Goal: Communication & Community: Answer question/provide support

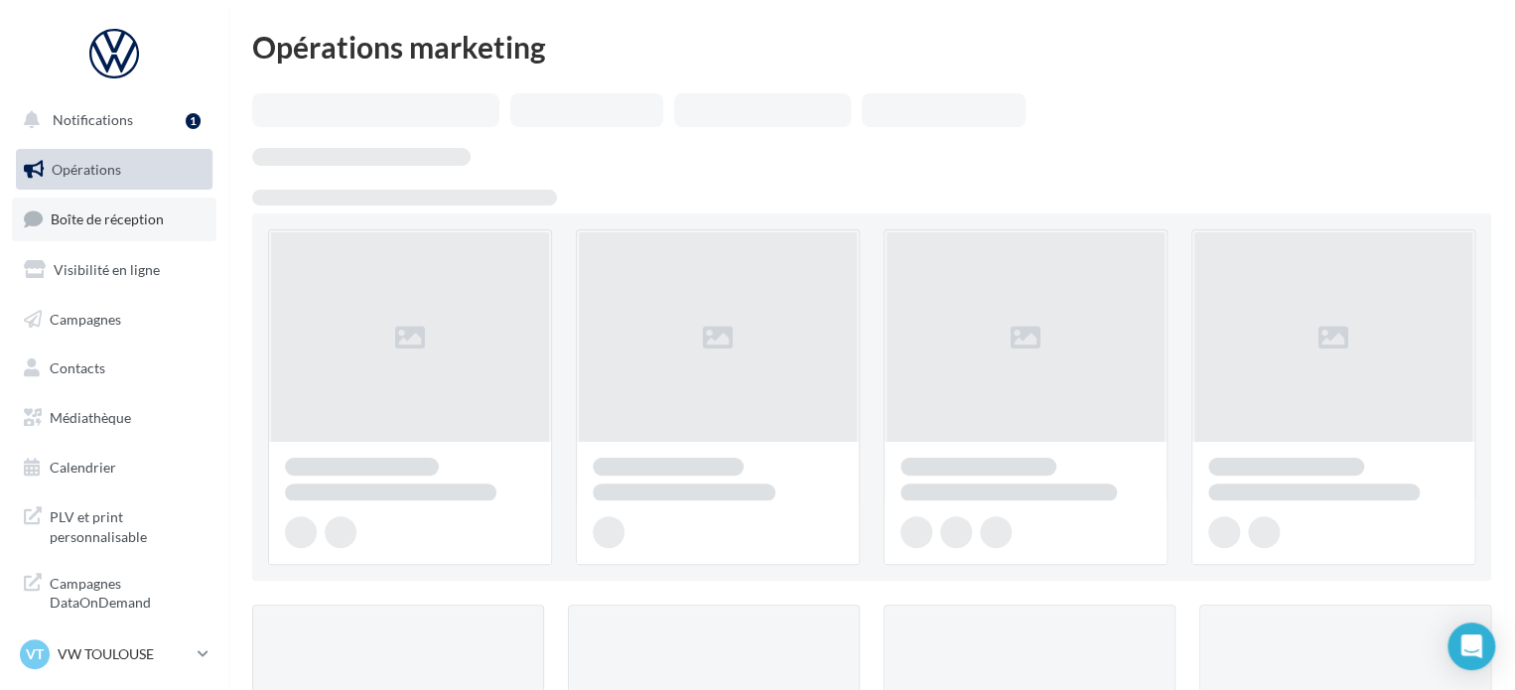
click at [142, 232] on link "Boîte de réception" at bounding box center [114, 219] width 205 height 43
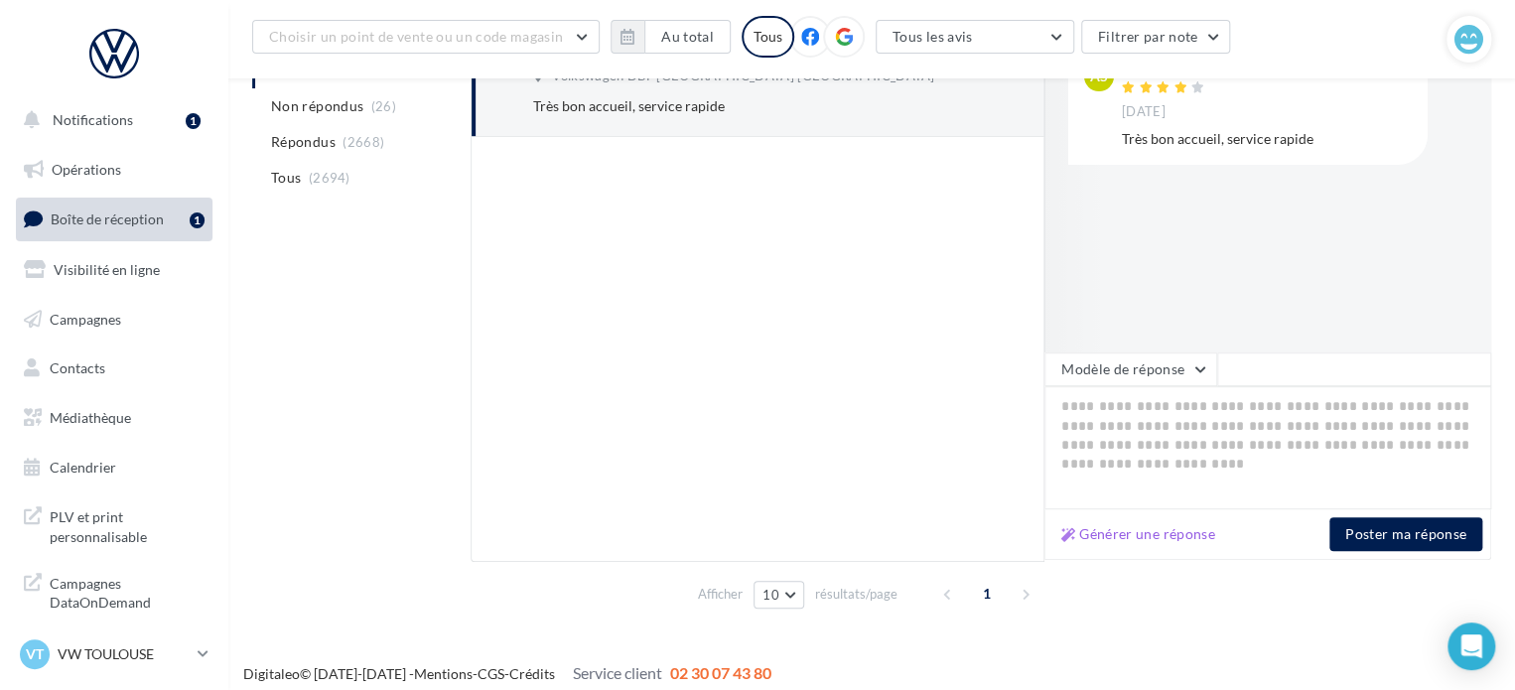
scroll to position [346, 0]
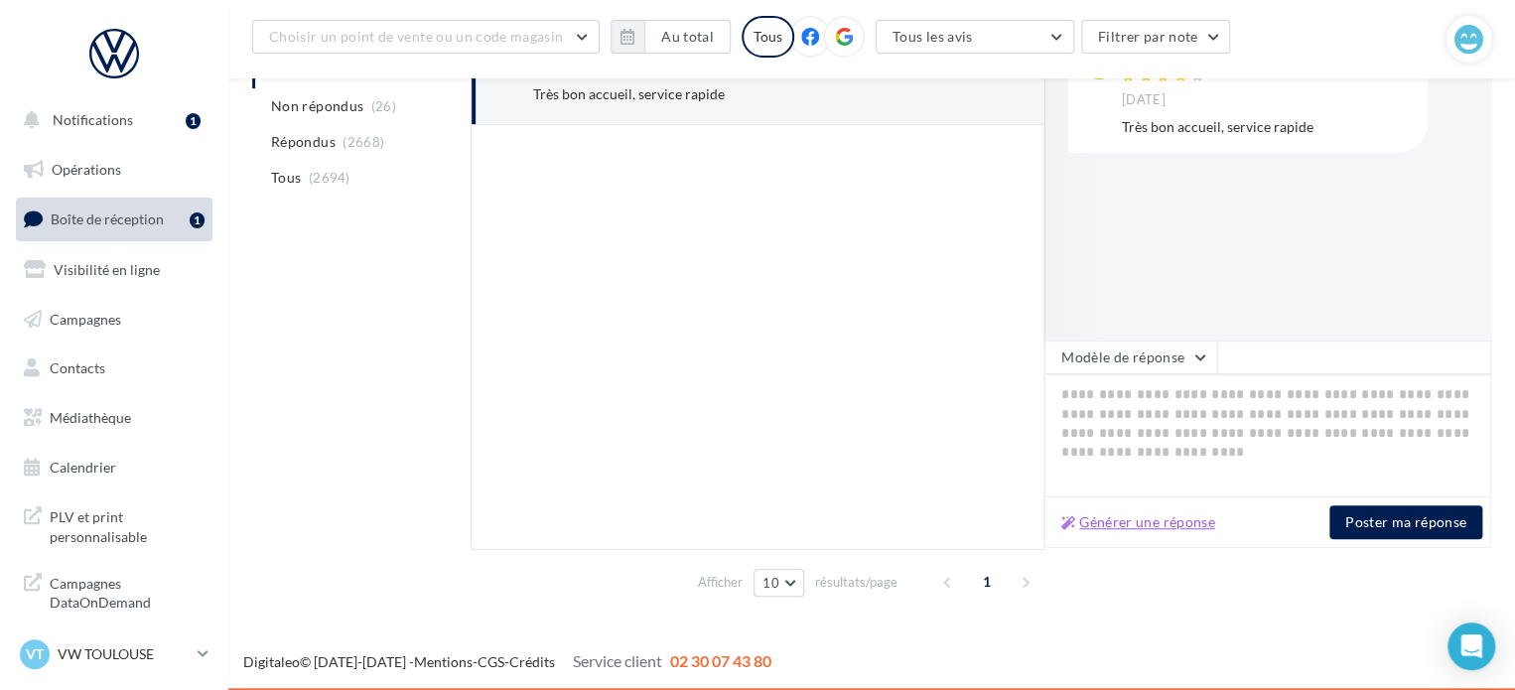
click at [1120, 527] on button "Générer une réponse" at bounding box center [1138, 522] width 170 height 24
type textarea "**********"
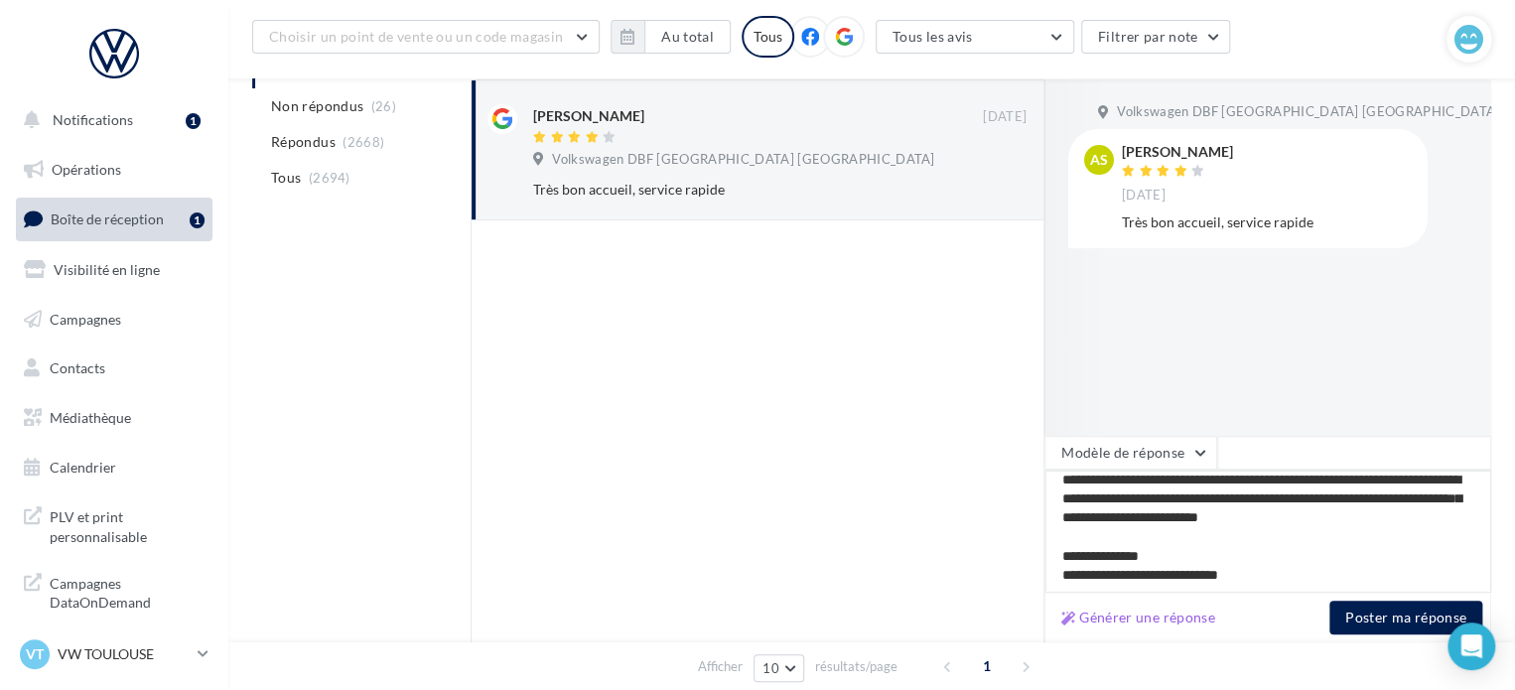
scroll to position [0, 0]
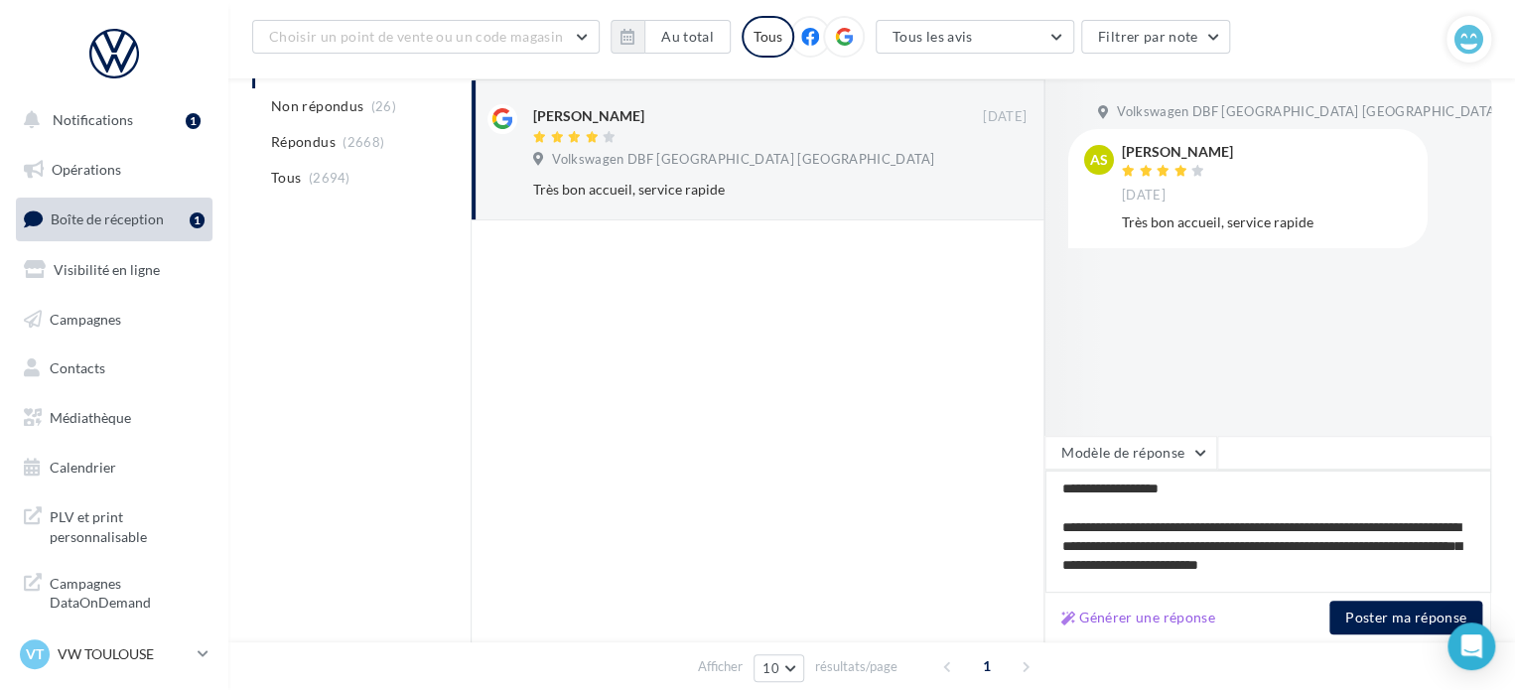
drag, startPoint x: 1287, startPoint y: 579, endPoint x: 942, endPoint y: 382, distance: 396.7
click at [942, 382] on div "**********" at bounding box center [981, 361] width 1021 height 565
click at [1233, 368] on div "Volkswagen DBF [GEOGRAPHIC_DATA] [GEOGRAPHIC_DATA] As [PERSON_NAME] [DATE] Très…" at bounding box center [1267, 257] width 447 height 356
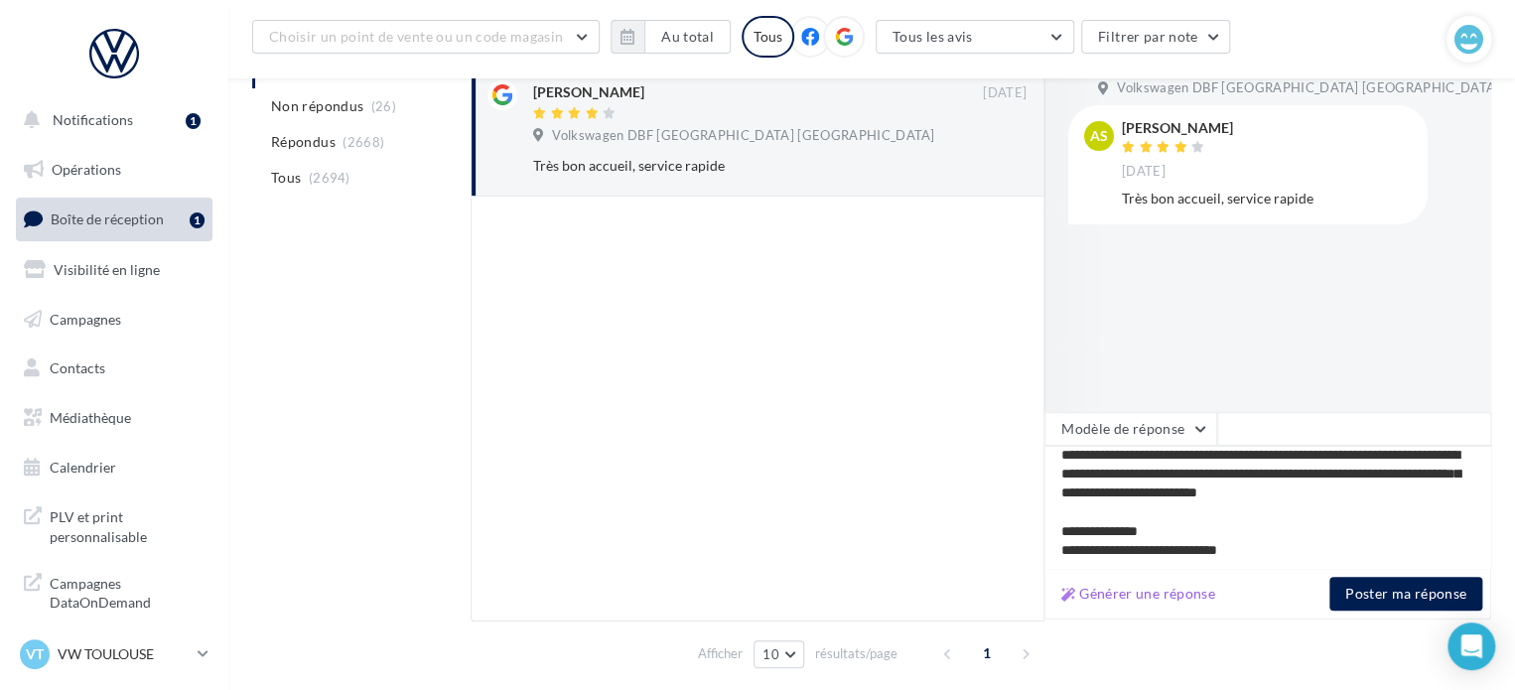
scroll to position [278, 0]
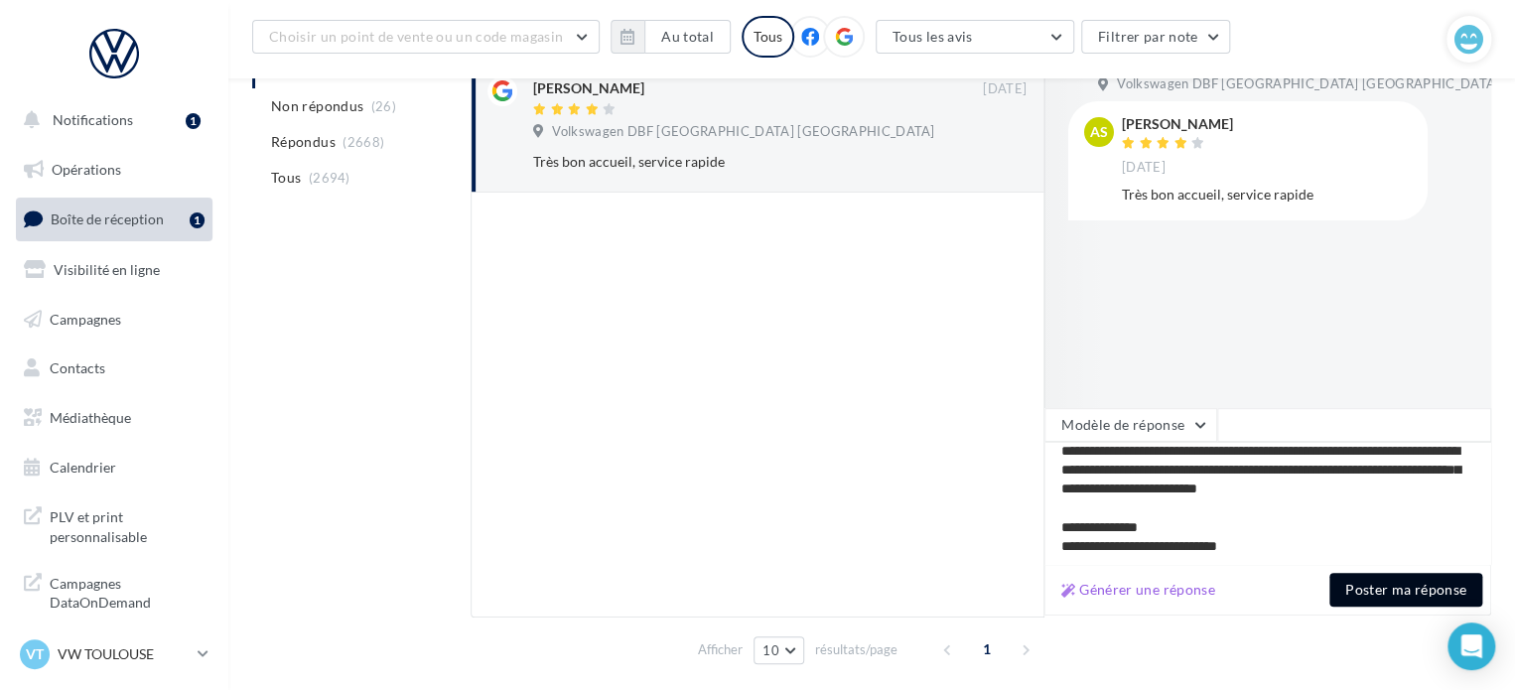
click at [1398, 590] on button "Poster ma réponse" at bounding box center [1405, 590] width 153 height 34
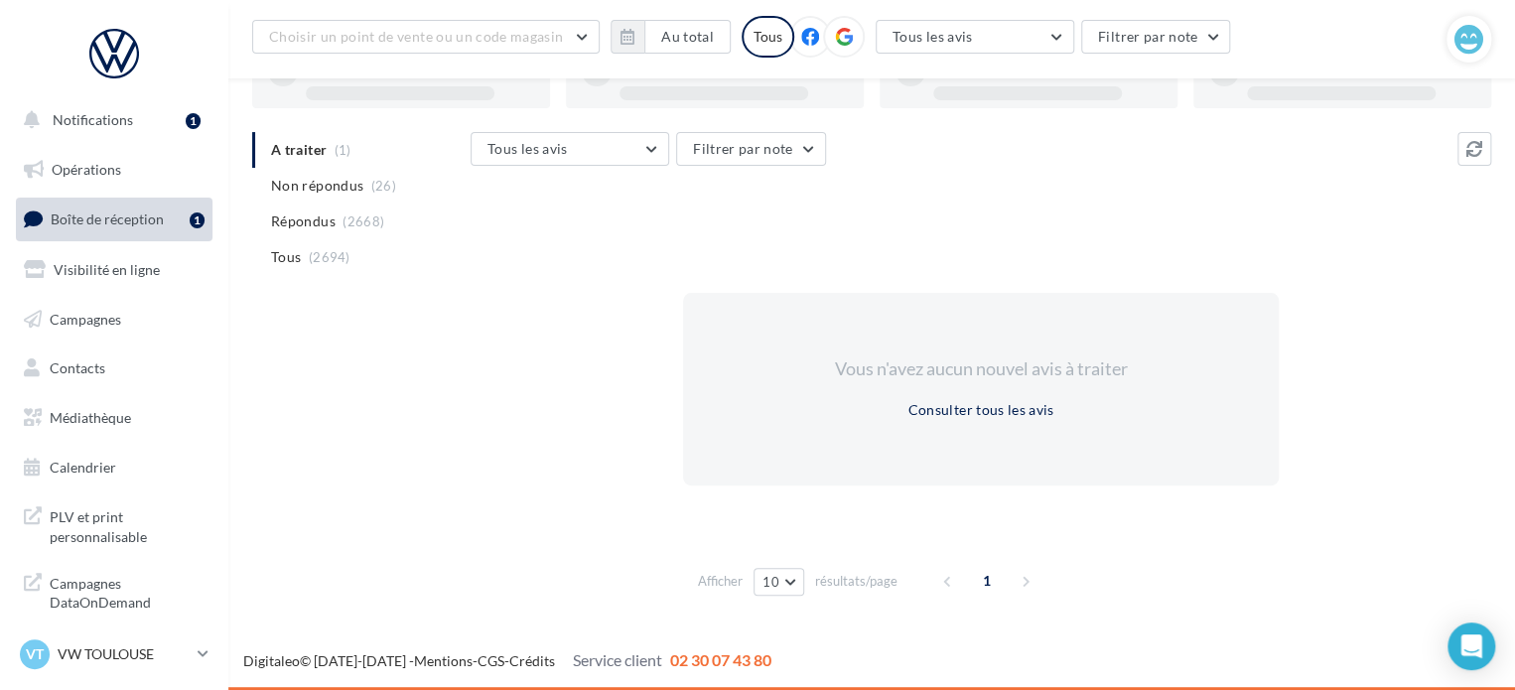
scroll to position [153, 0]
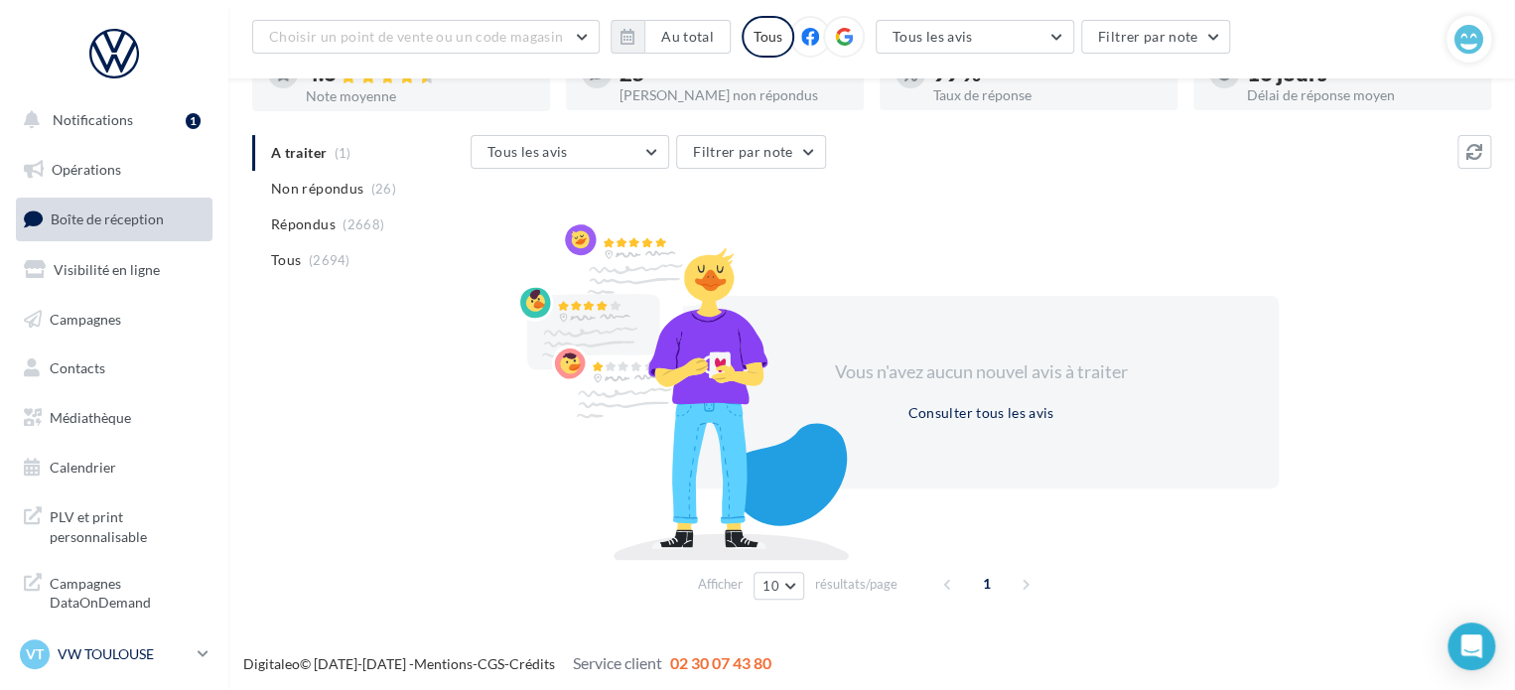
click at [150, 651] on p "VW TOULOUSE" at bounding box center [124, 654] width 132 height 20
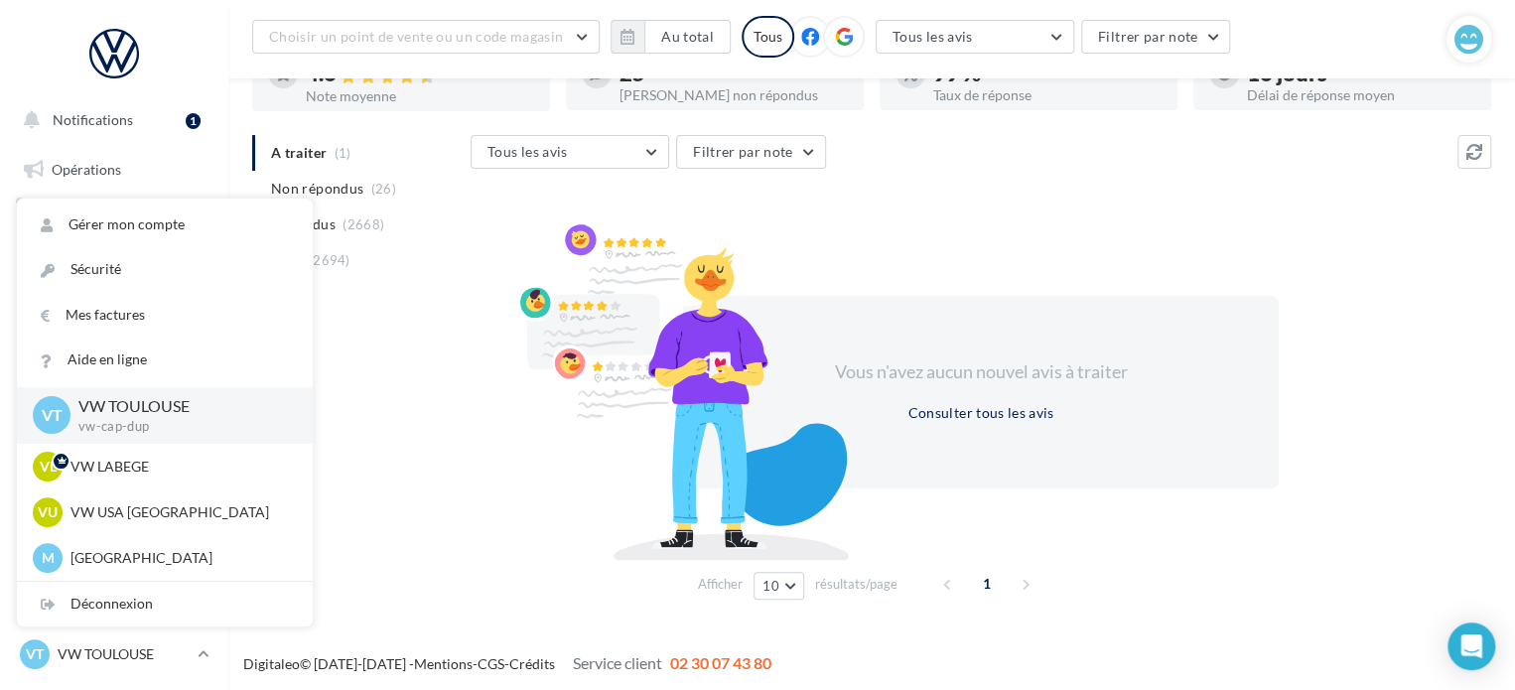
click at [390, 522] on div "A traiter (1) Non répondus (26) Répondus (2668) Tous (2694) Tous les avis Tous …" at bounding box center [871, 371] width 1239 height 473
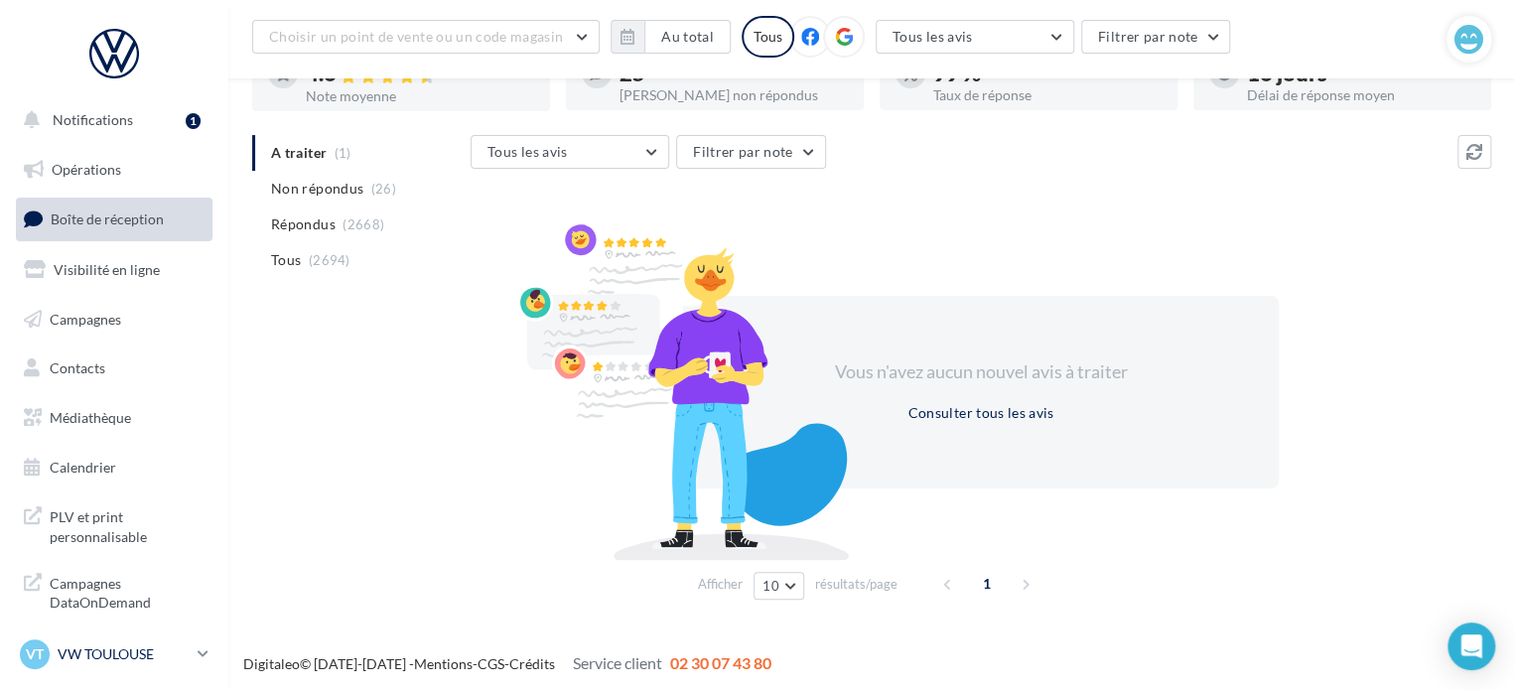
click at [128, 666] on div "VT VW TOULOUSE vw-cap-dup" at bounding box center [105, 654] width 170 height 30
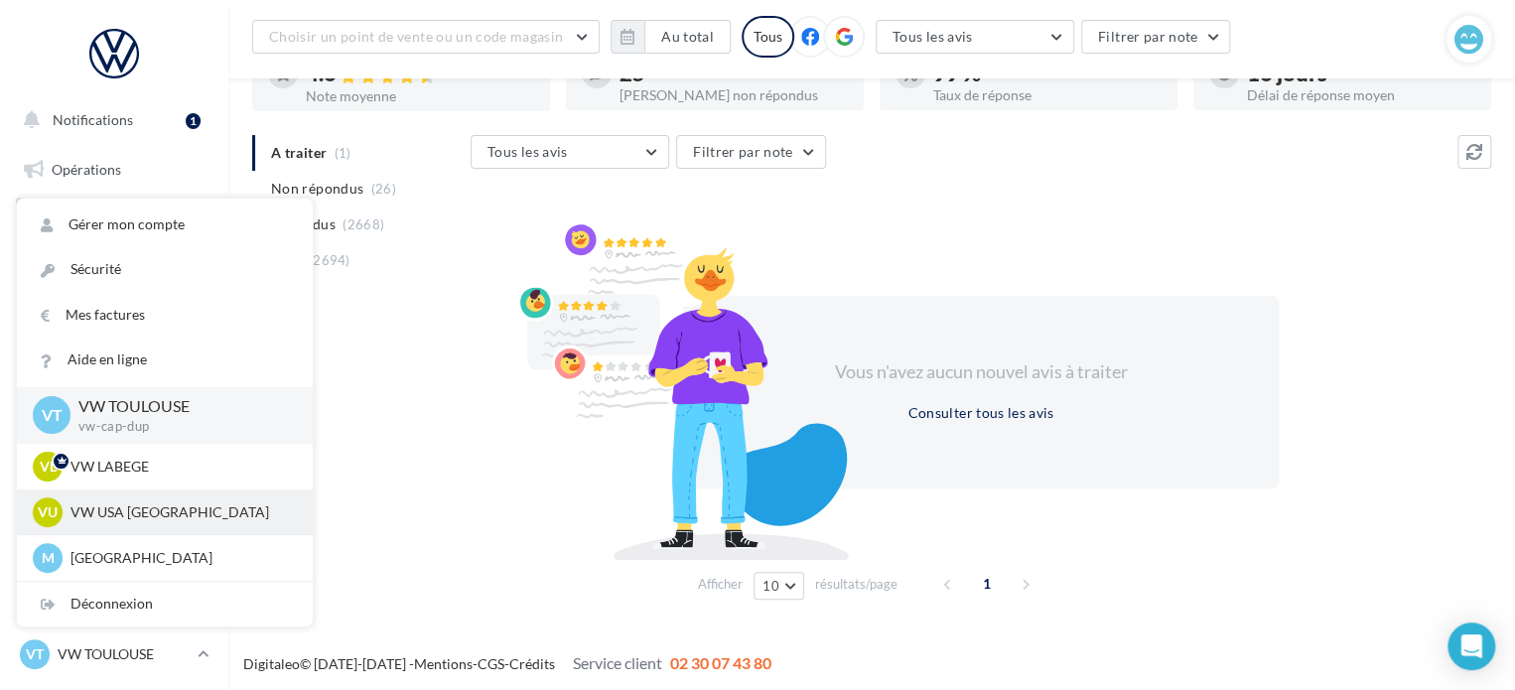
click at [140, 511] on p "VW USA [GEOGRAPHIC_DATA]" at bounding box center [179, 512] width 218 height 20
